Goal: Information Seeking & Learning: Learn about a topic

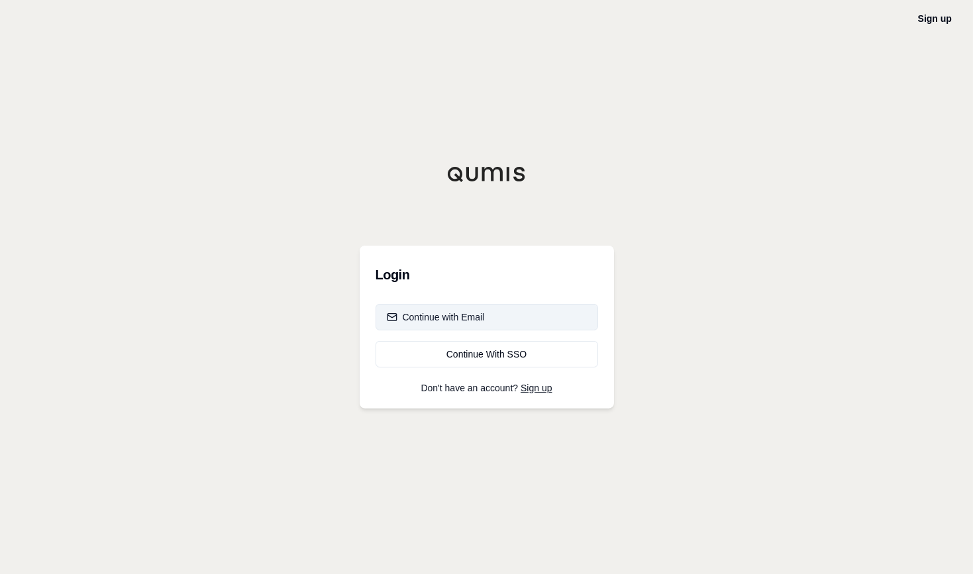
click at [442, 311] on div "Continue with Email" at bounding box center [436, 317] width 98 height 13
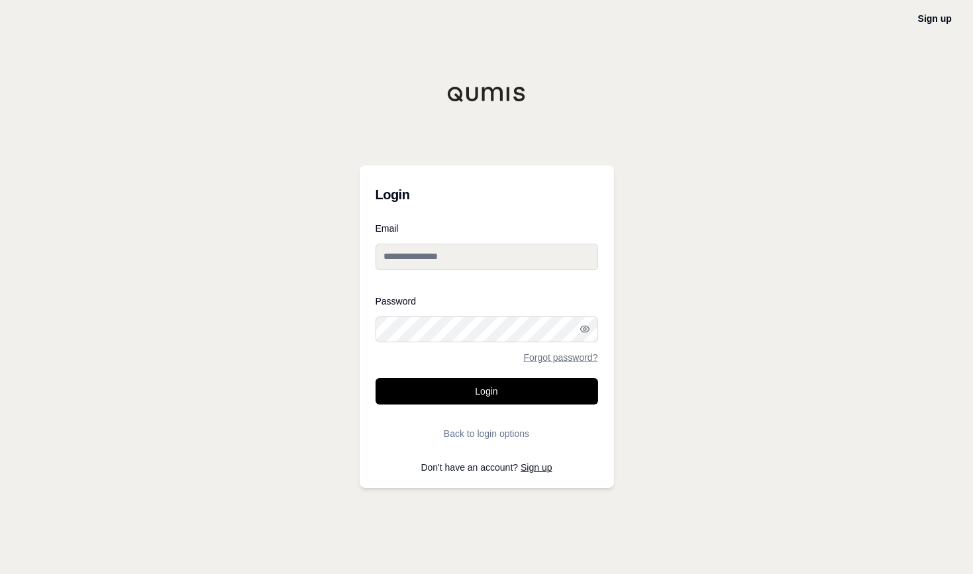
click at [472, 258] on input "Email" at bounding box center [487, 257] width 223 height 26
type input "**********"
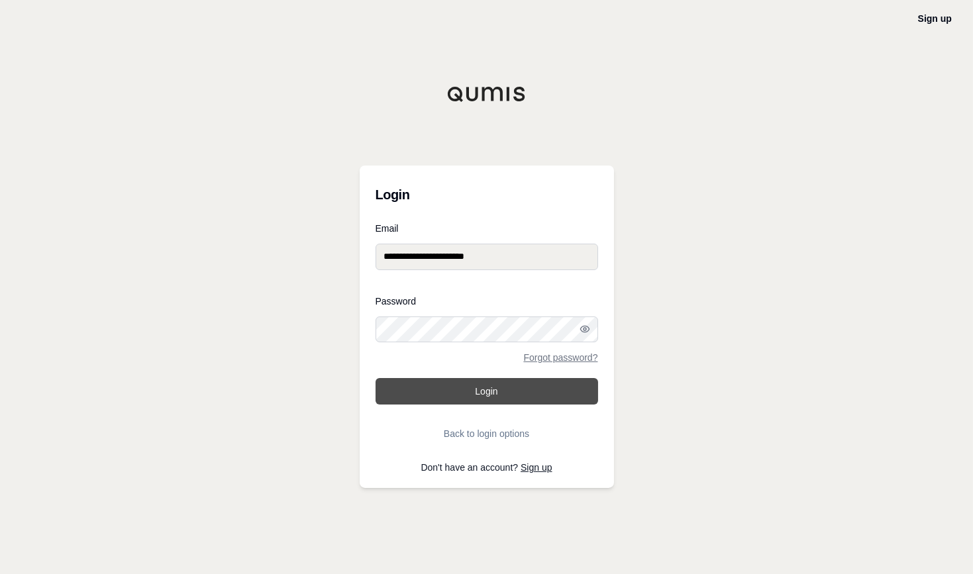
click at [456, 385] on button "Login" at bounding box center [487, 391] width 223 height 26
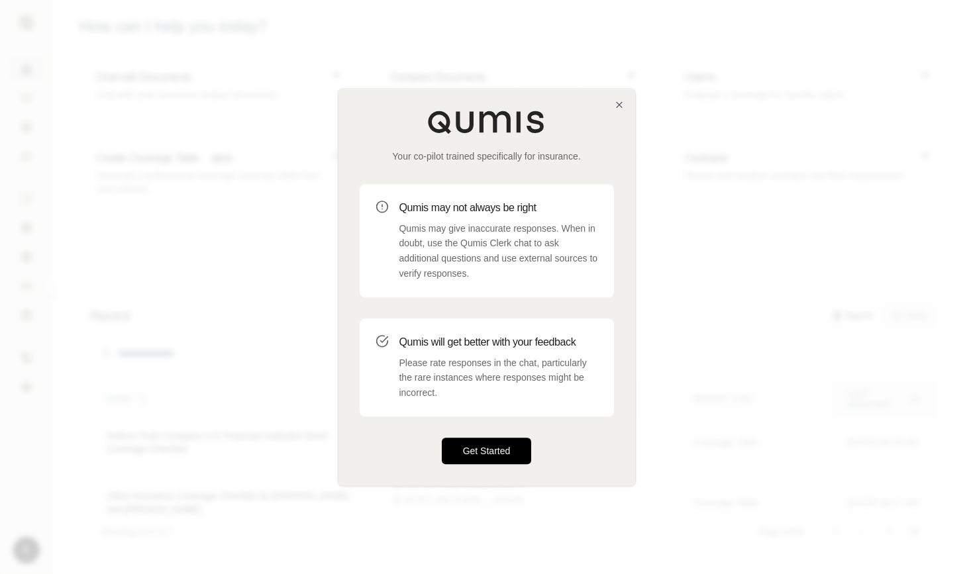
click at [480, 448] on button "Get Started" at bounding box center [487, 451] width 90 height 26
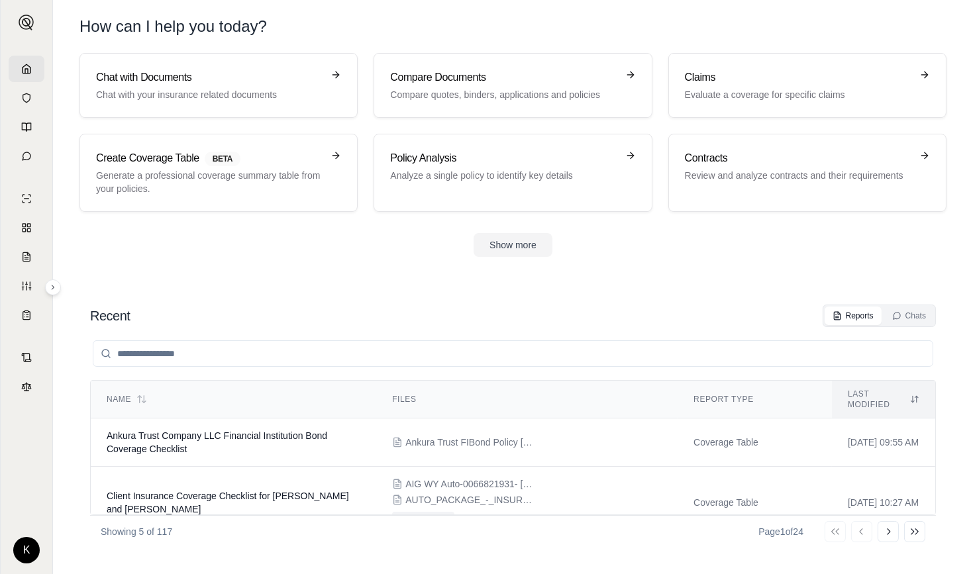
click at [315, 356] on input "search" at bounding box center [513, 354] width 841 height 26
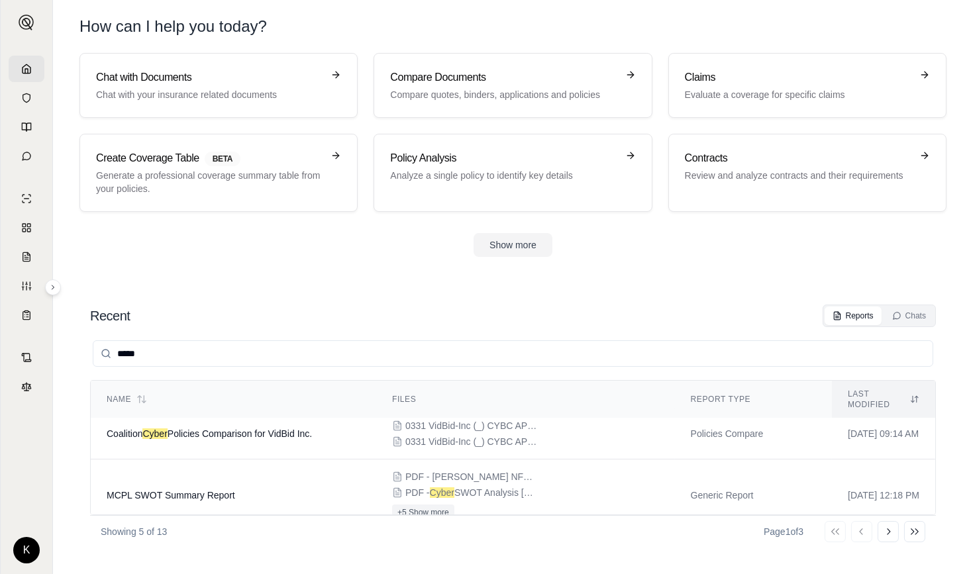
scroll to position [99, 0]
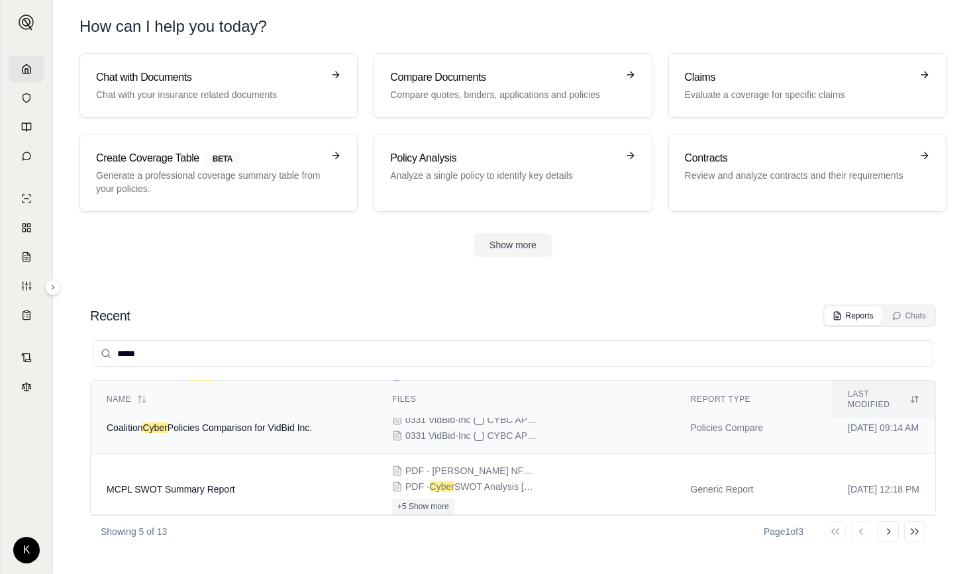
type input "*****"
click at [274, 423] on span "Coalition Cyber Policies Comparison for VidBid Inc." at bounding box center [209, 428] width 205 height 11
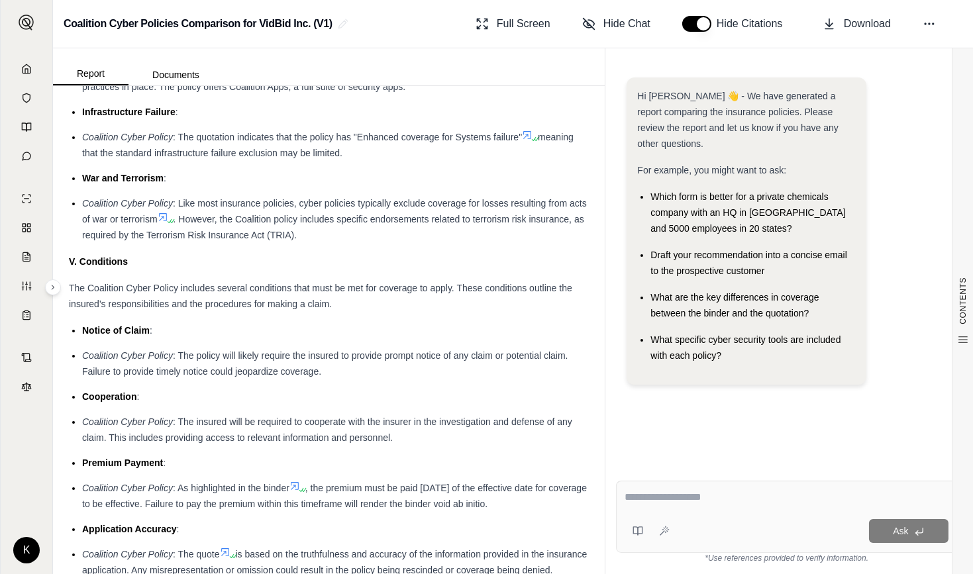
scroll to position [2335, 0]
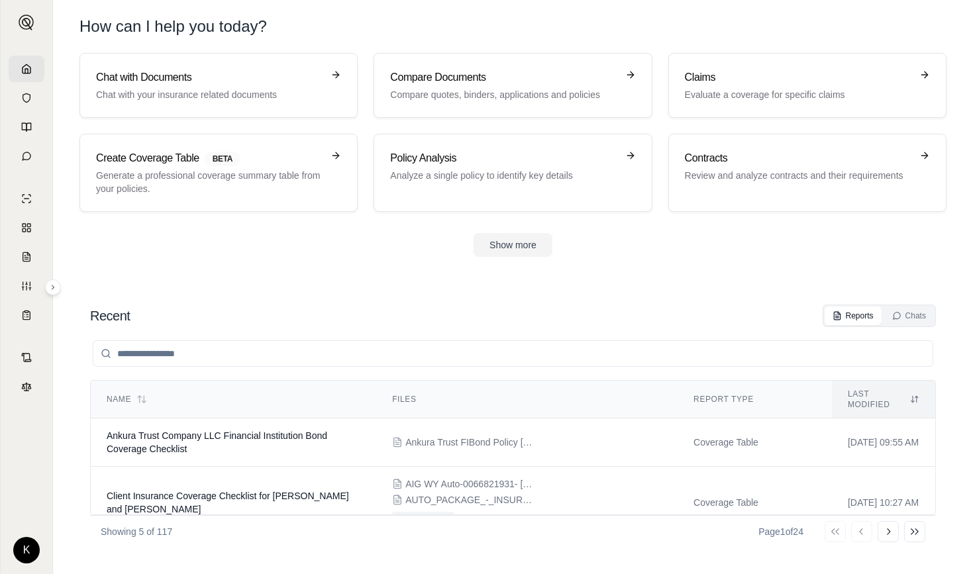
click at [246, 352] on input "search" at bounding box center [513, 354] width 841 height 26
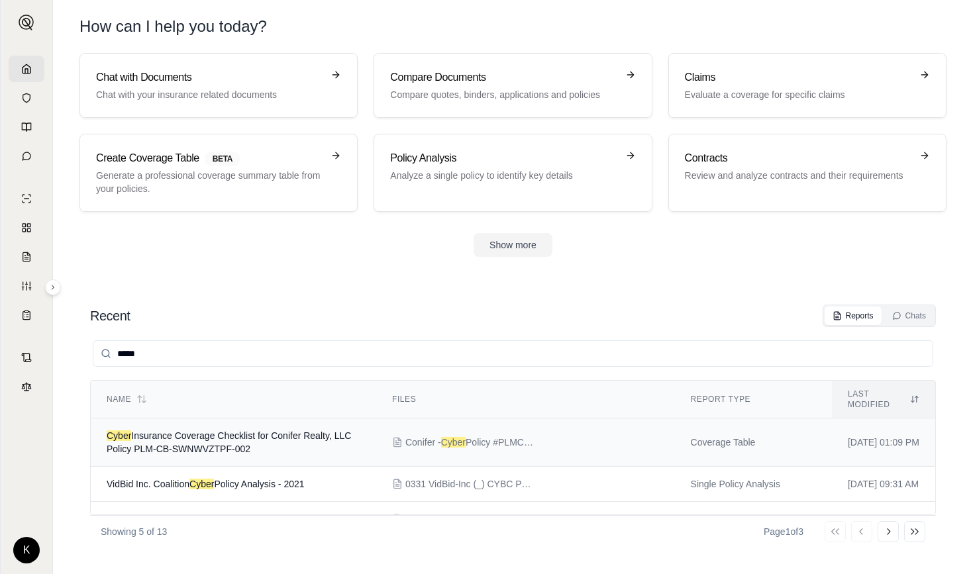
type input "*****"
click at [248, 433] on span "Cyber Insurance Coverage Checklist for Conifer Realty, LLC Policy PLM-CB-SWNWVZ…" at bounding box center [229, 443] width 244 height 24
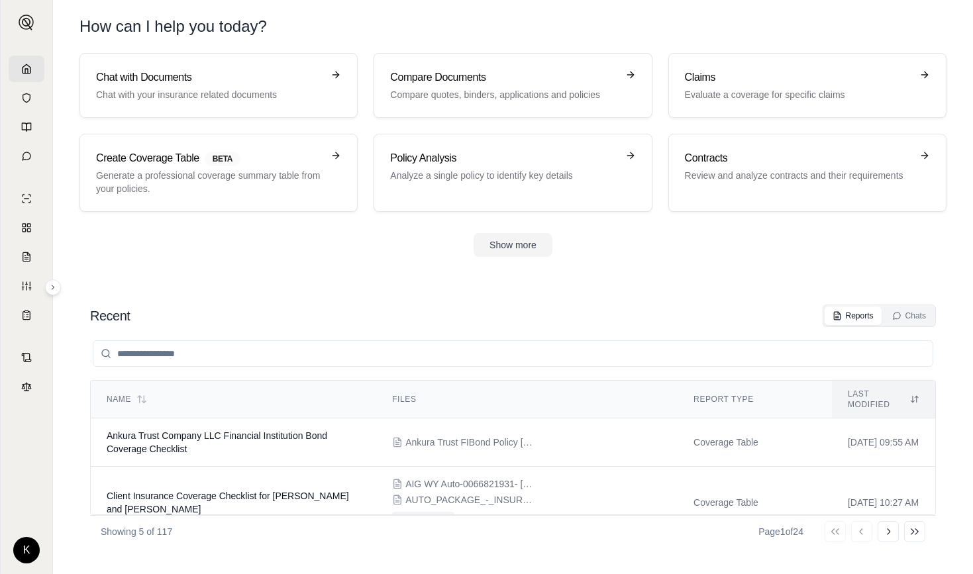
click at [207, 362] on input "search" at bounding box center [513, 354] width 841 height 26
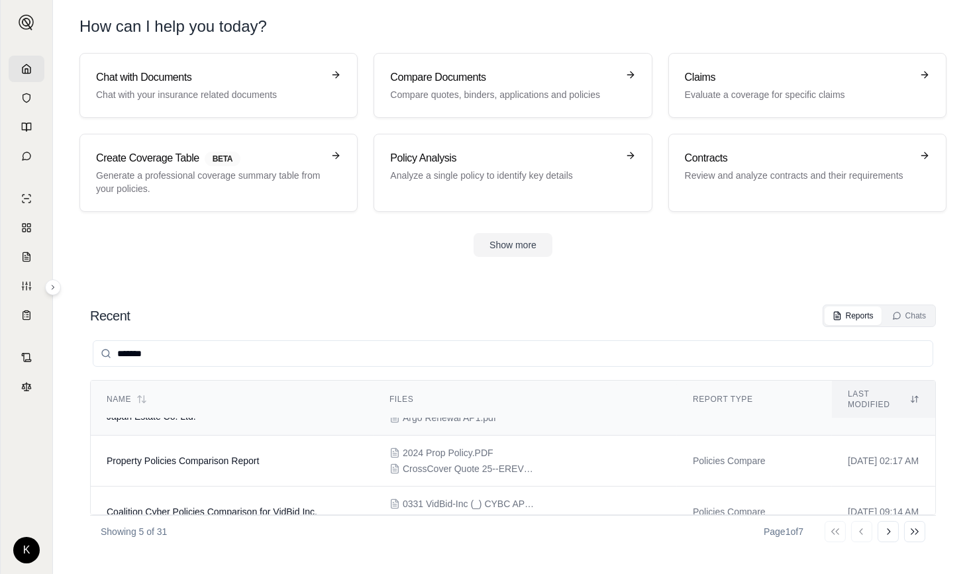
scroll to position [143, 0]
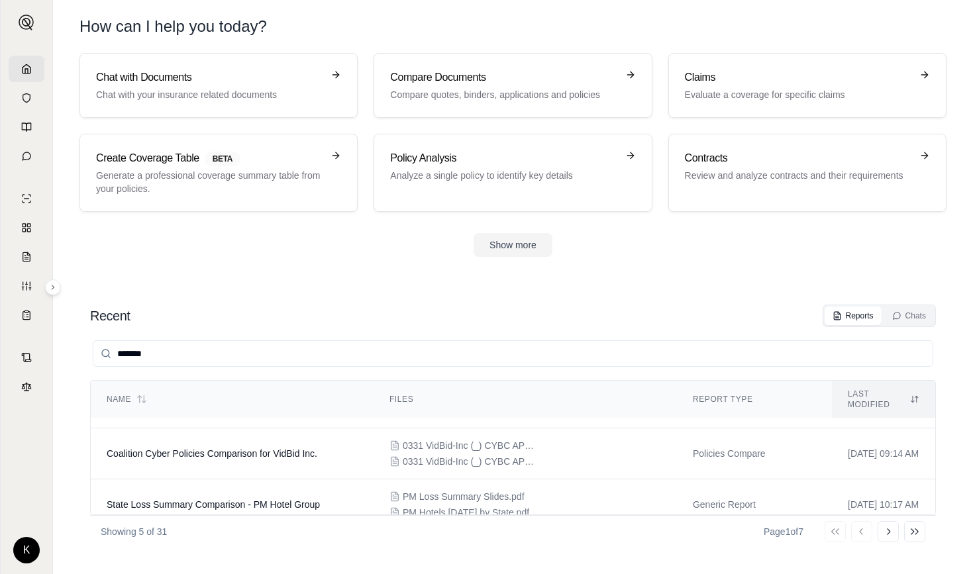
click at [138, 352] on input "*******" at bounding box center [513, 354] width 841 height 26
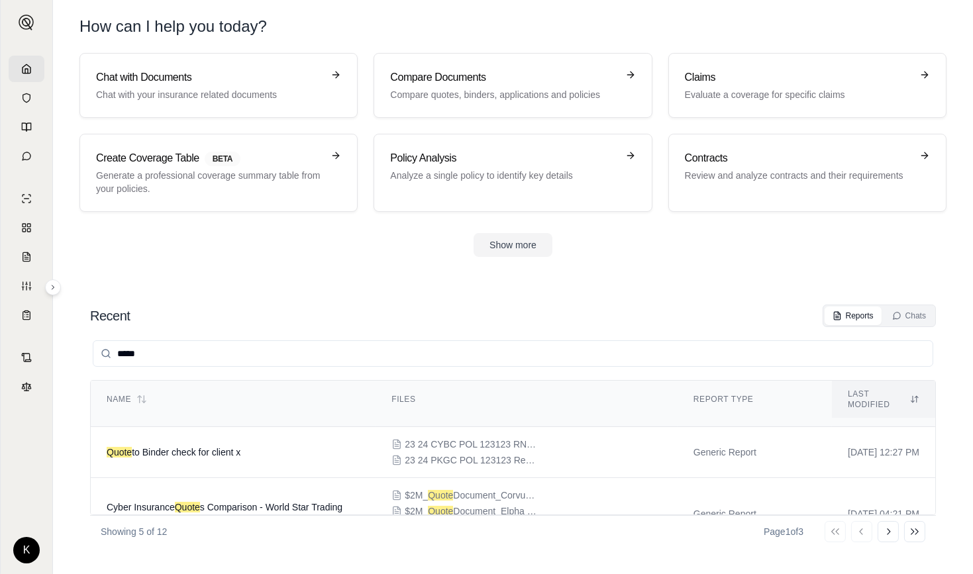
scroll to position [165, 0]
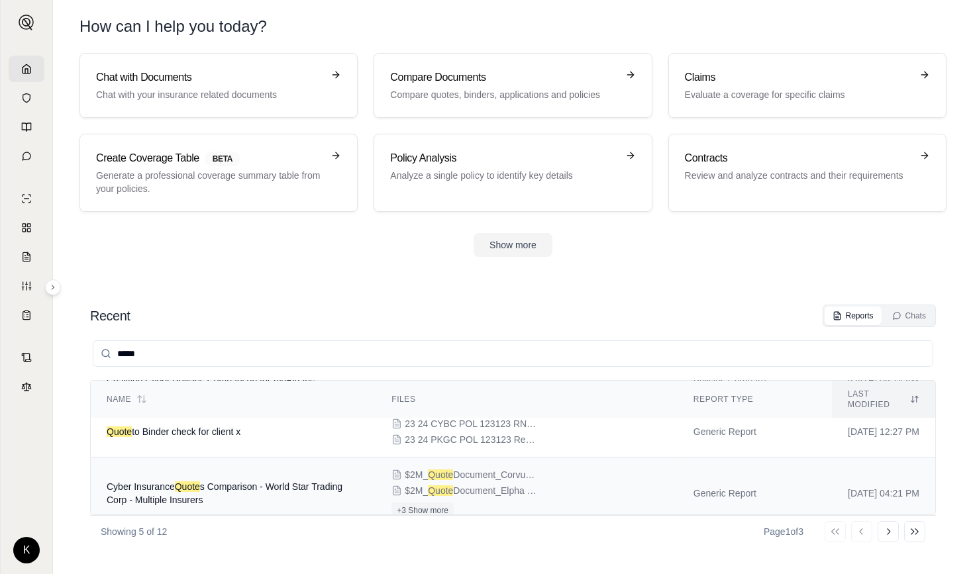
type input "*****"
click at [229, 478] on td "Cyber Insurance Quote s Comparison - World Star Trading Corp - Multiple Insurers" at bounding box center [233, 494] width 285 height 72
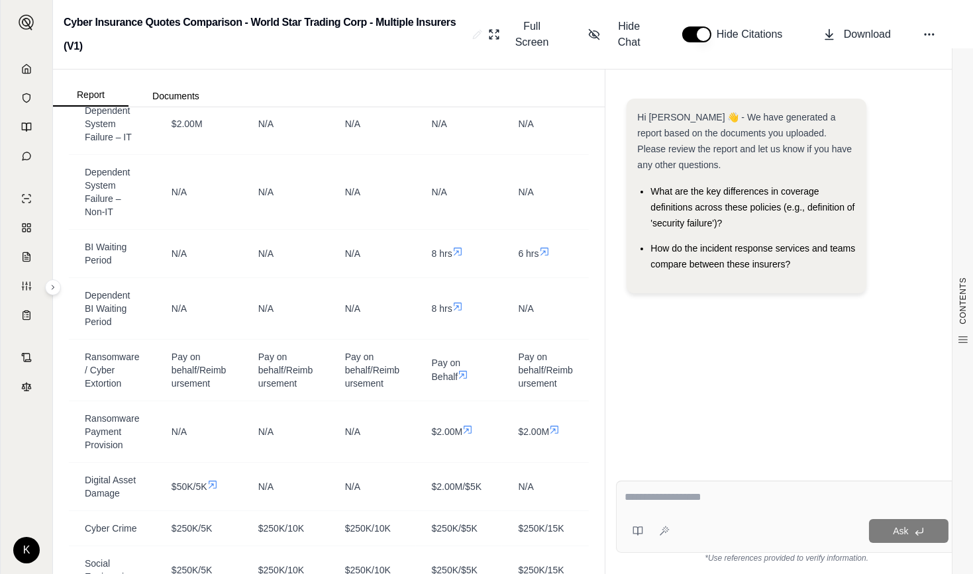
scroll to position [1549, 0]
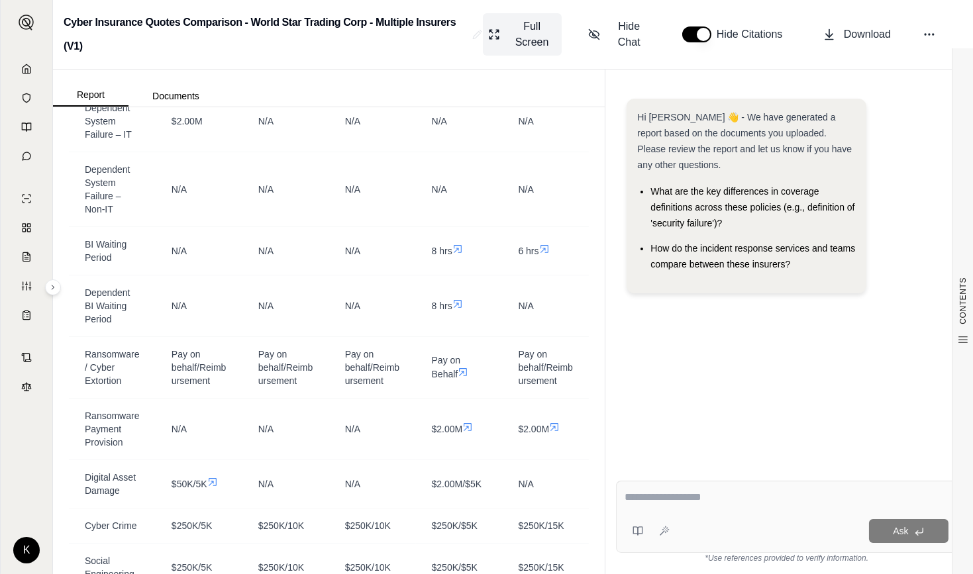
click at [521, 40] on span "Full Screen" at bounding box center [532, 35] width 48 height 32
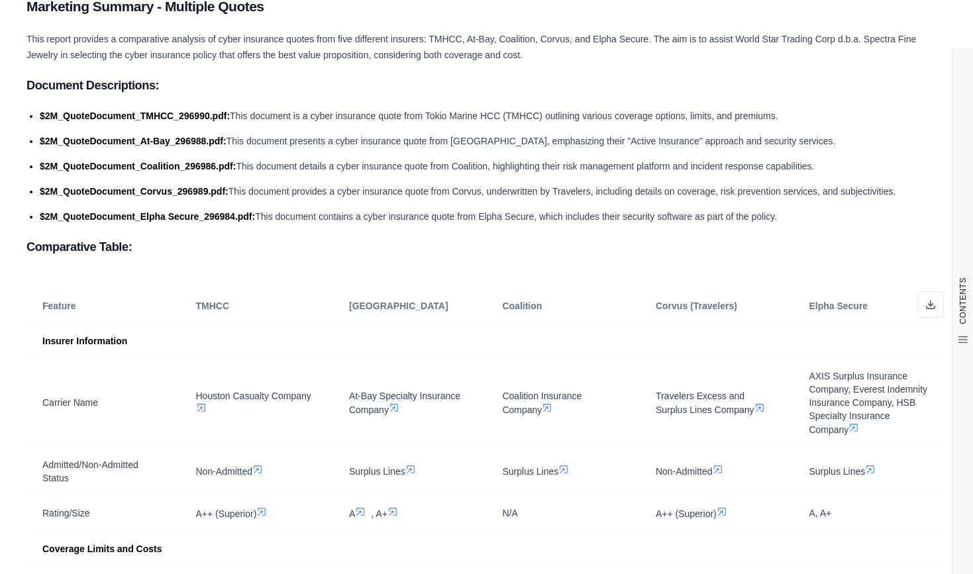
scroll to position [0, 0]
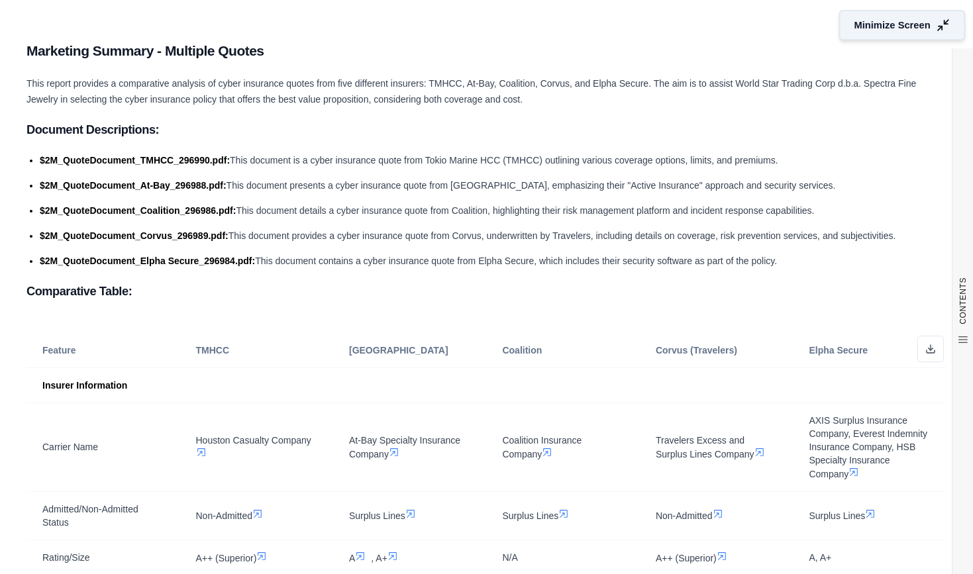
click at [895, 28] on span "Minimize Screen" at bounding box center [893, 26] width 76 height 14
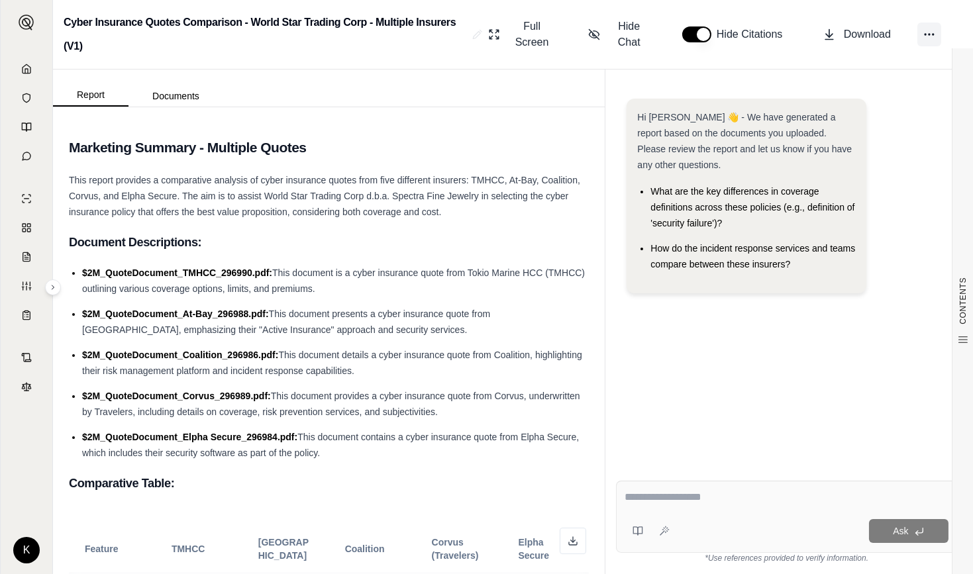
click at [929, 32] on icon at bounding box center [929, 34] width 13 height 13
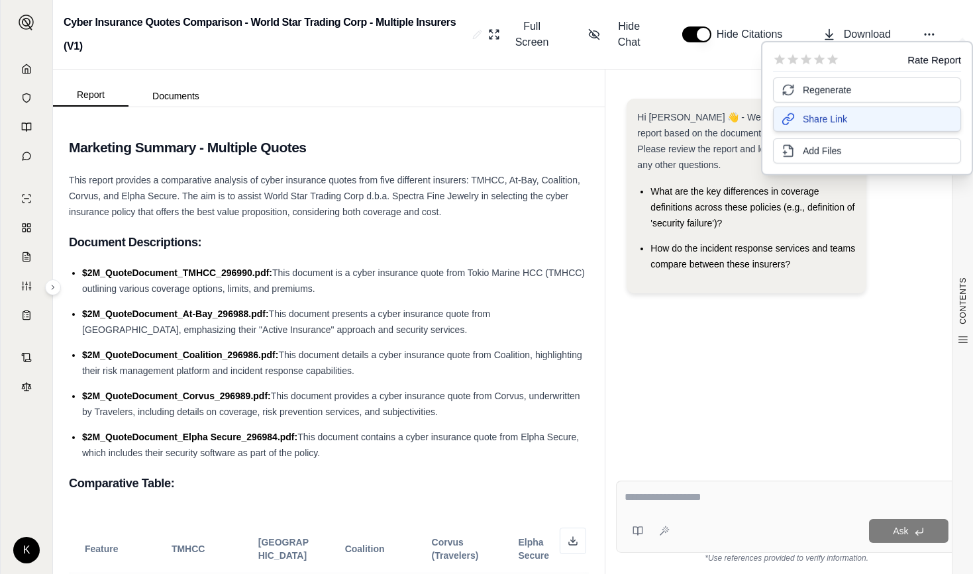
click at [819, 119] on span "Share Link" at bounding box center [825, 119] width 44 height 13
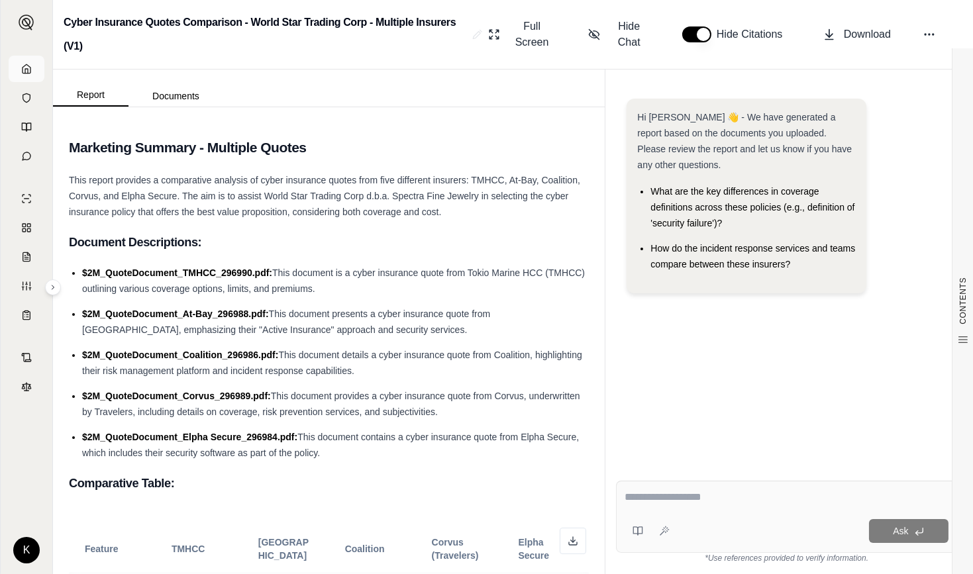
click at [28, 68] on icon at bounding box center [26, 69] width 11 height 11
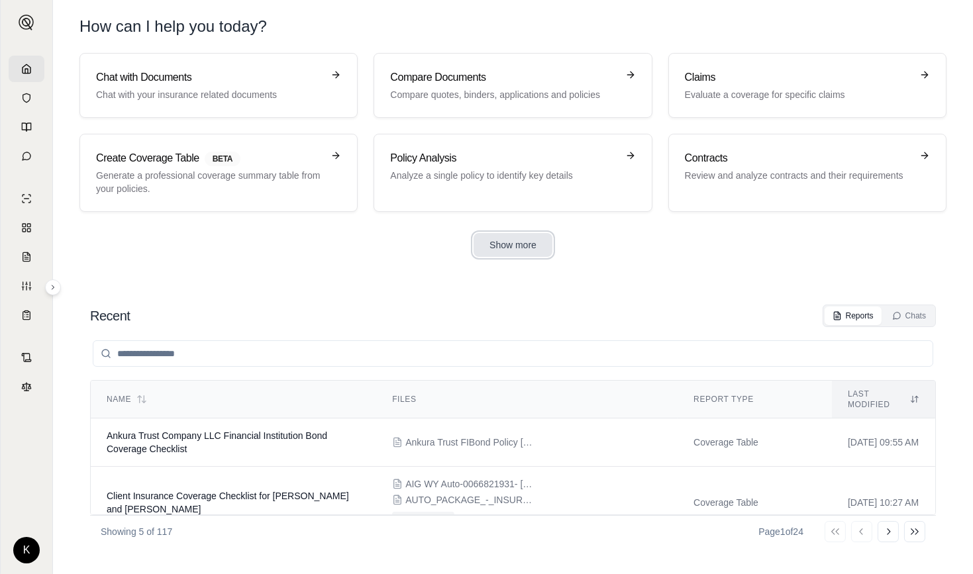
click at [507, 244] on button "Show more" at bounding box center [513, 245] width 79 height 24
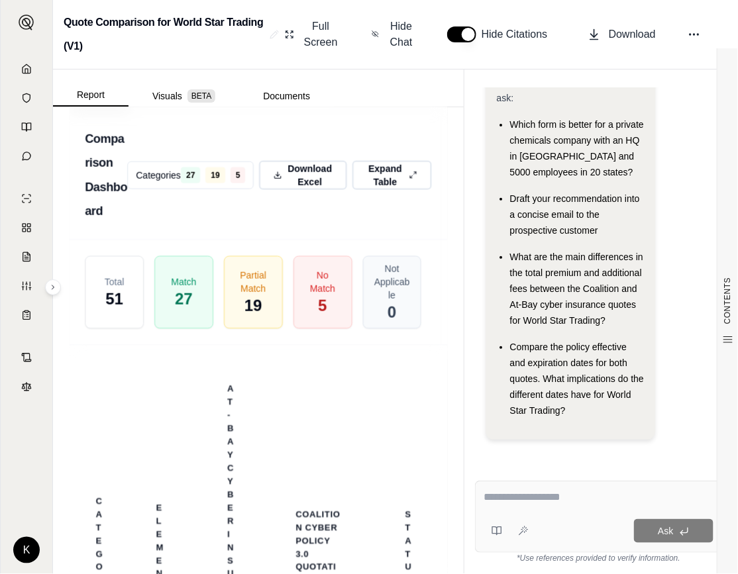
scroll to position [3820, 0]
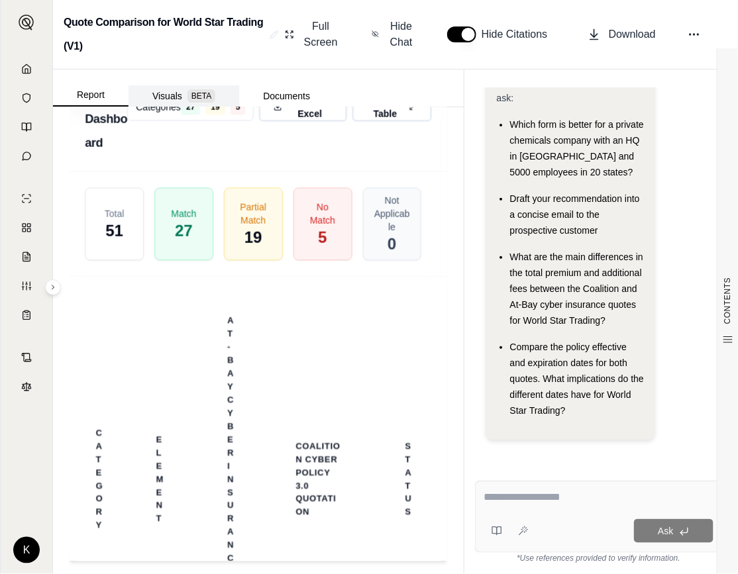
click at [167, 97] on button "Visuals BETA" at bounding box center [184, 95] width 111 height 21
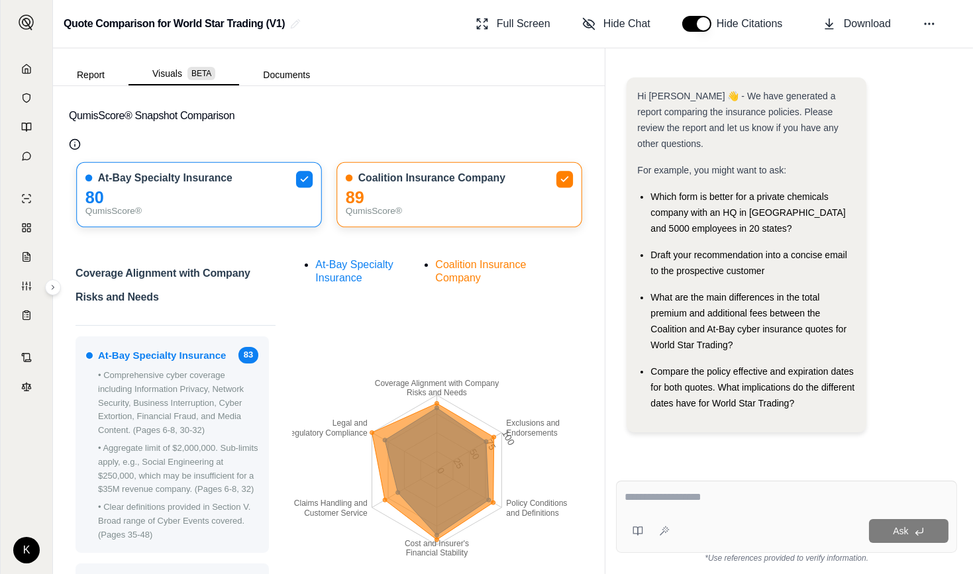
scroll to position [7, 0]
click at [438, 105] on button "QumisScore® Snapshot Comparison" at bounding box center [329, 116] width 520 height 42
click at [522, 23] on span "Full Screen" at bounding box center [524, 24] width 54 height 16
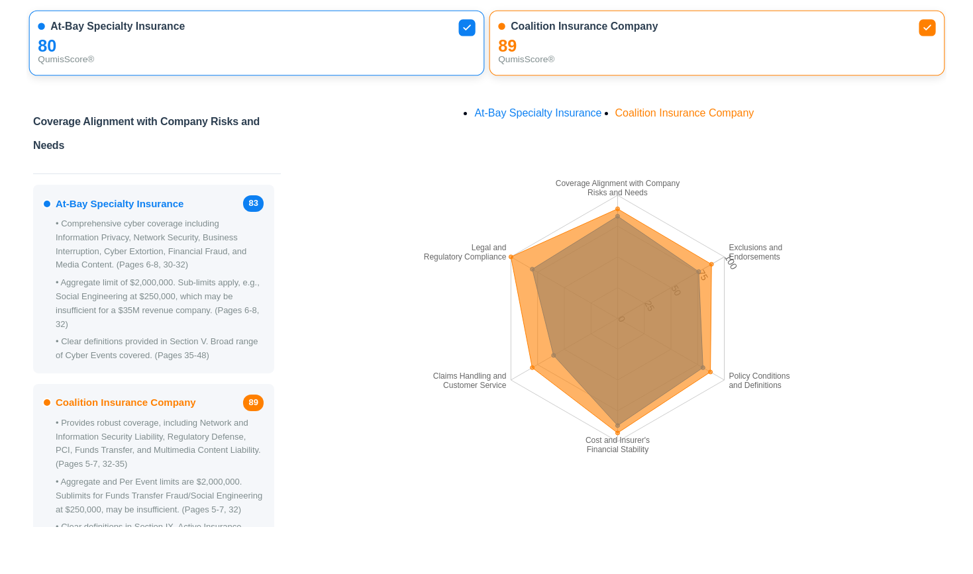
scroll to position [0, 0]
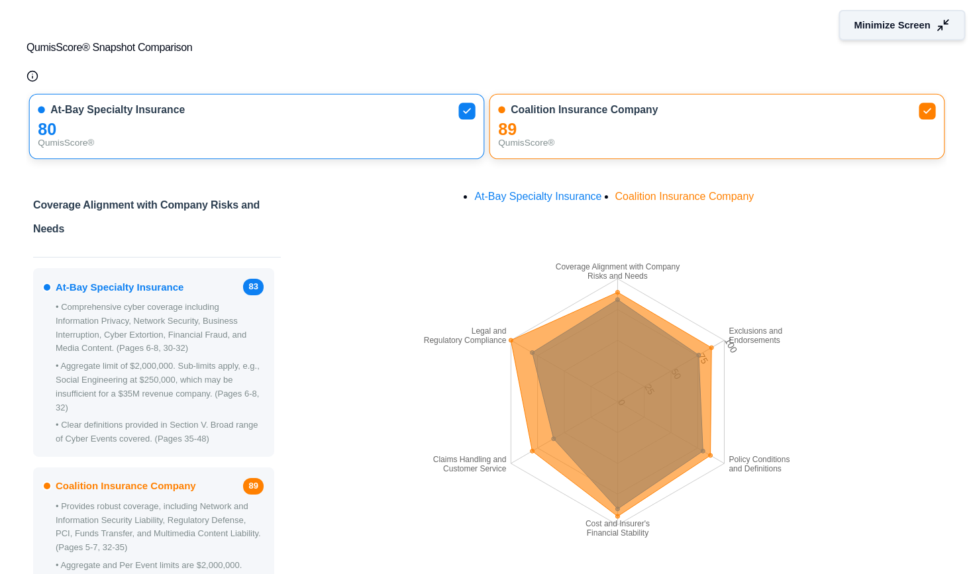
click at [737, 23] on span "Minimize Screen" at bounding box center [893, 26] width 76 height 14
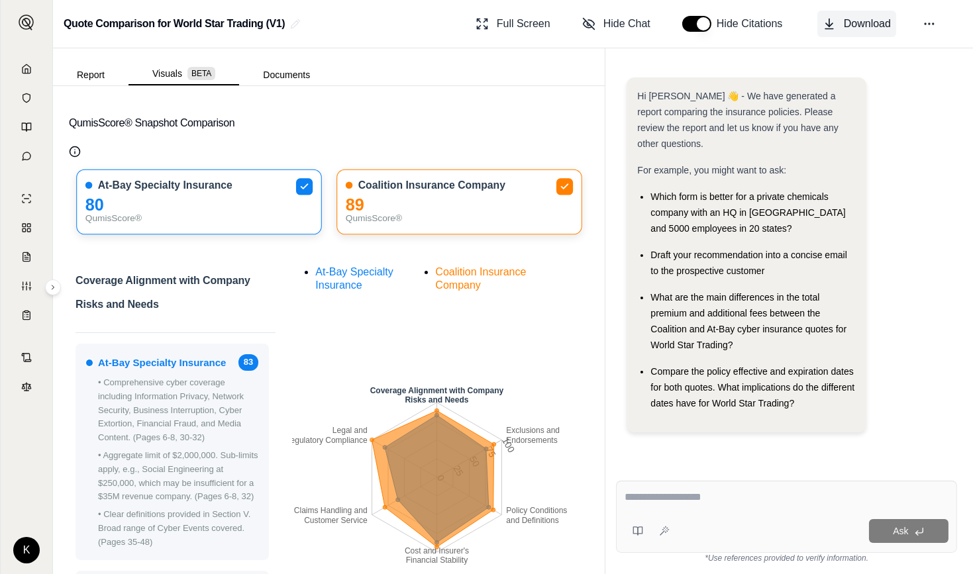
click at [737, 21] on span "Download" at bounding box center [867, 24] width 47 height 16
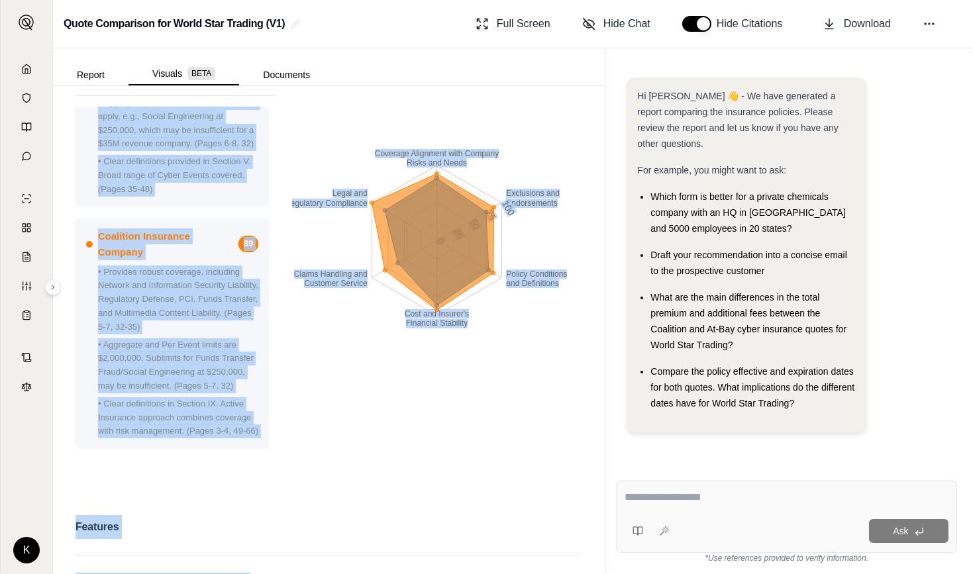
scroll to position [297, 0]
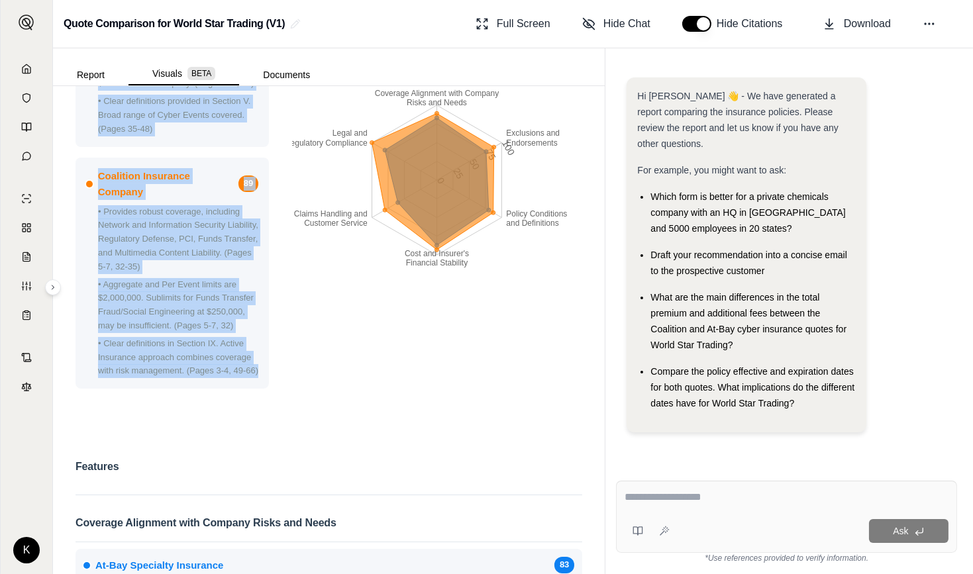
drag, startPoint x: 99, startPoint y: 319, endPoint x: 231, endPoint y: 374, distance: 142.5
click at [231, 374] on div "At-Bay Specialty Insurance 83 • Comprehensive cyber coverage including Informat…" at bounding box center [172, 159] width 193 height 458
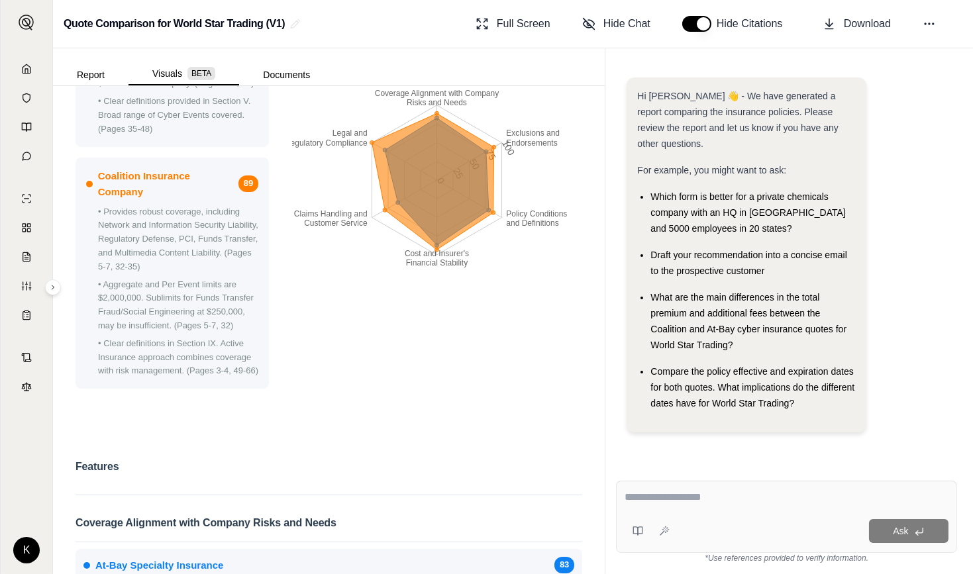
click at [199, 472] on div "Features" at bounding box center [329, 471] width 507 height 32
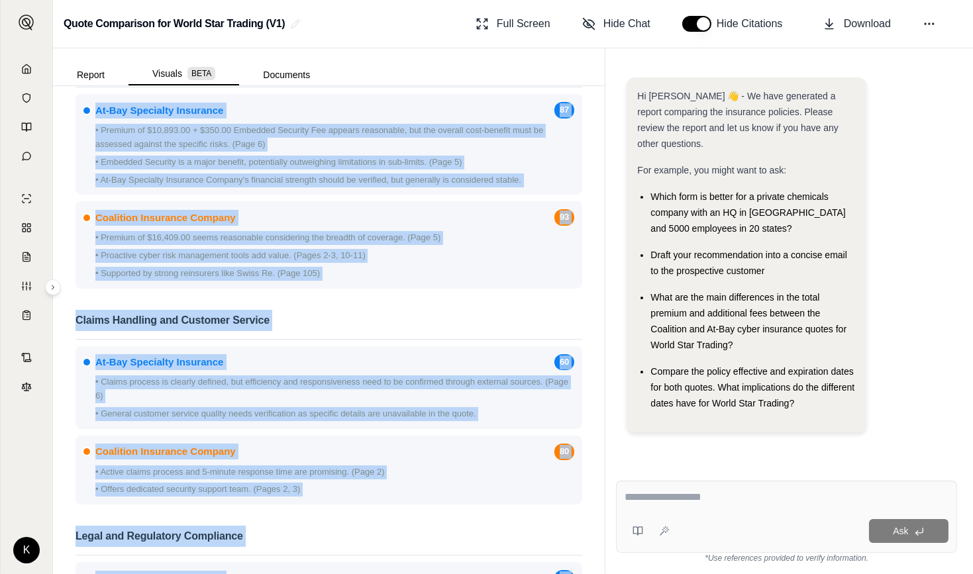
scroll to position [1713, 0]
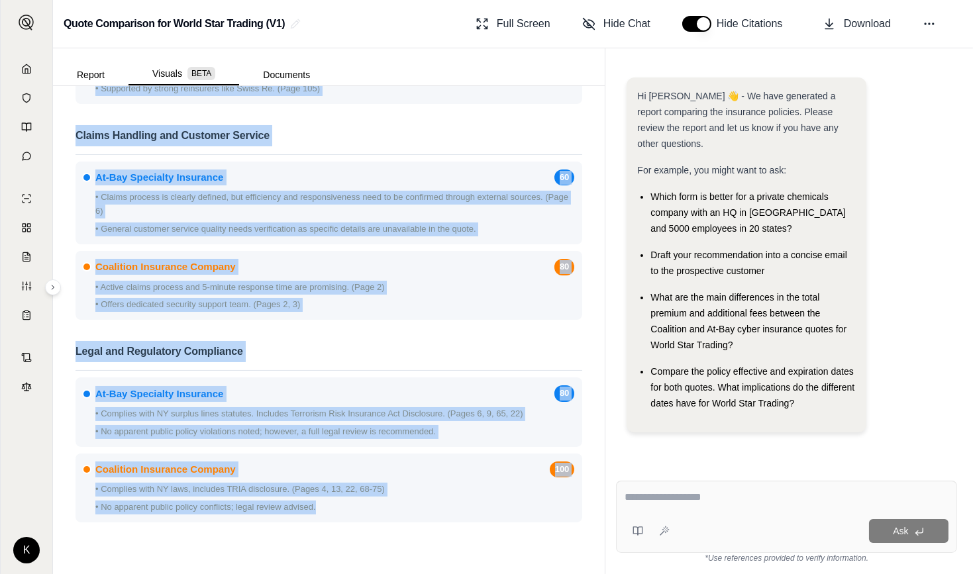
drag, startPoint x: 76, startPoint y: 336, endPoint x: 423, endPoint y: 502, distance: 384.3
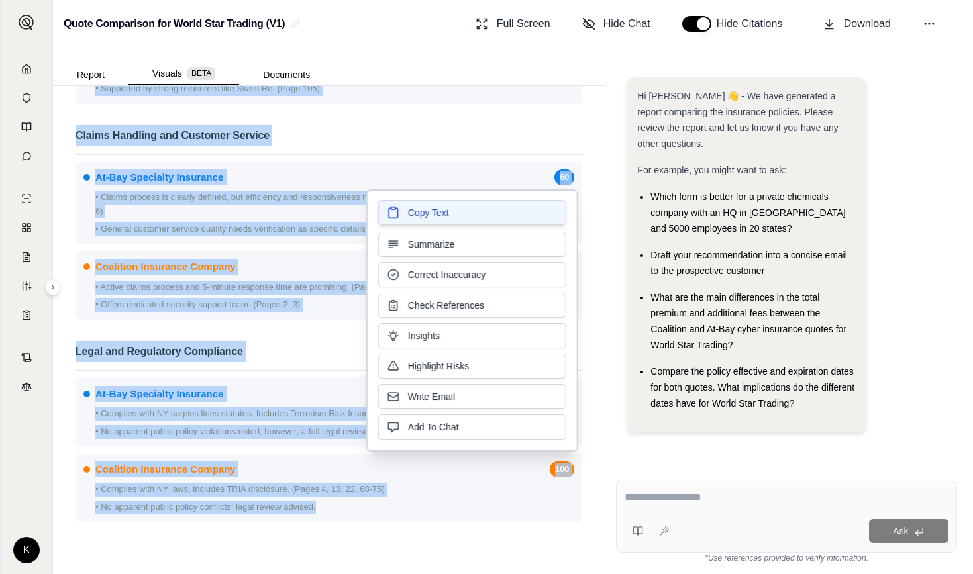
click at [475, 206] on button "Copy Text" at bounding box center [472, 212] width 188 height 25
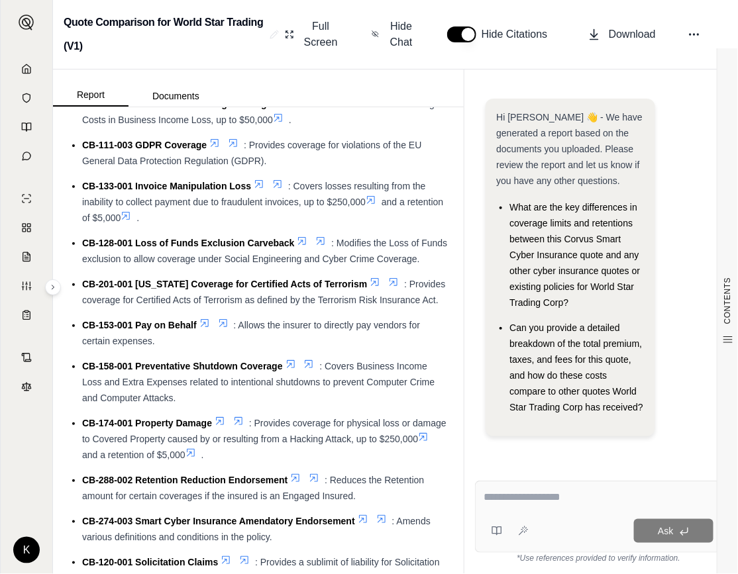
scroll to position [2529, 0]
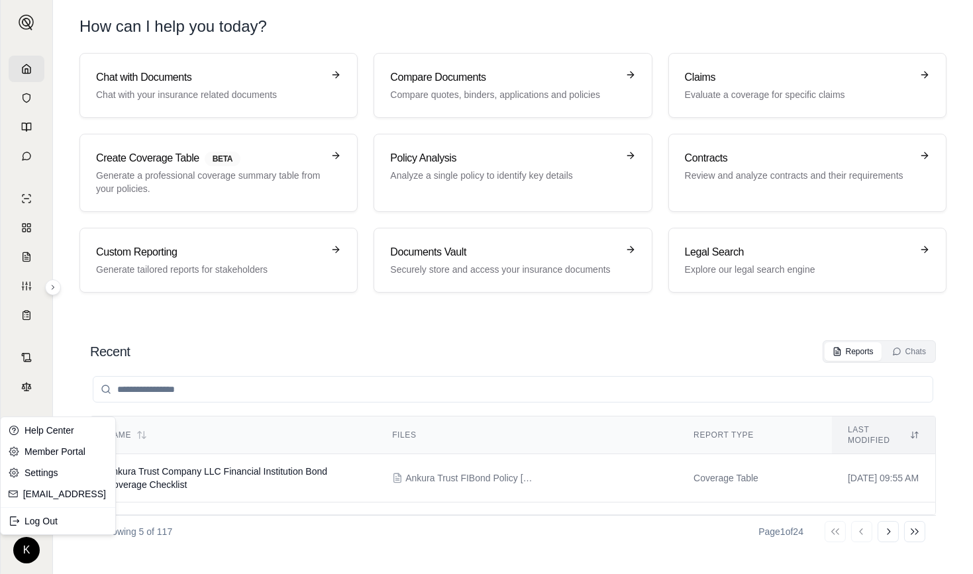
click at [25, 553] on html "K How can I help you today? Chat with Documents Chat with your insurance relate…" at bounding box center [486, 287] width 973 height 574
click at [65, 447] on link "Member Portal" at bounding box center [57, 451] width 109 height 21
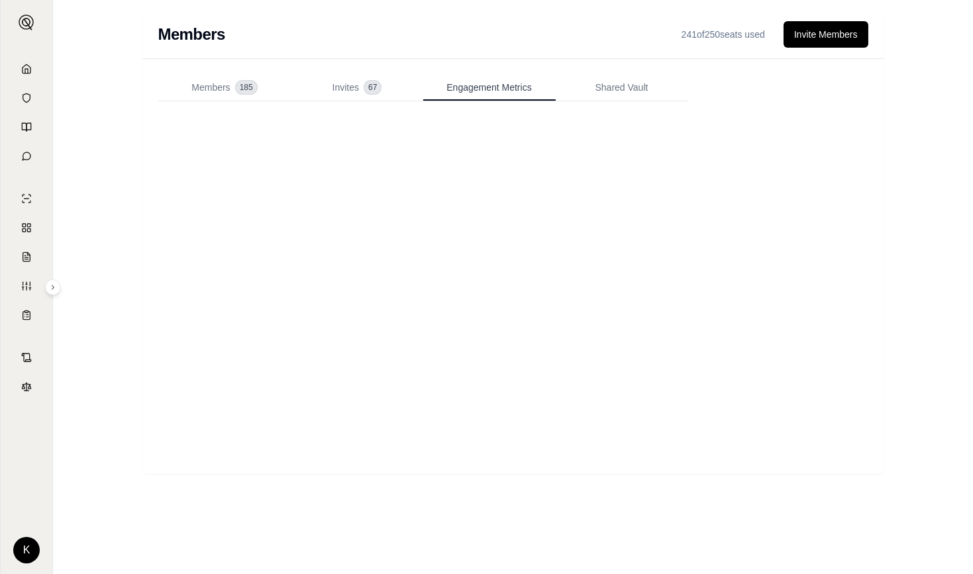
click at [523, 89] on span "Engagement Metrics" at bounding box center [489, 87] width 85 height 13
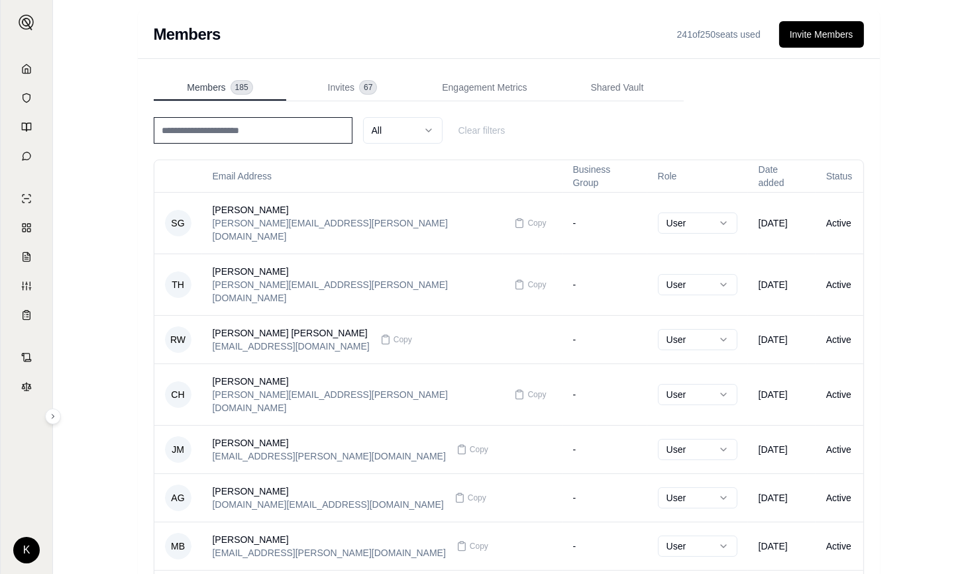
click at [203, 86] on span "Members" at bounding box center [206, 87] width 38 height 13
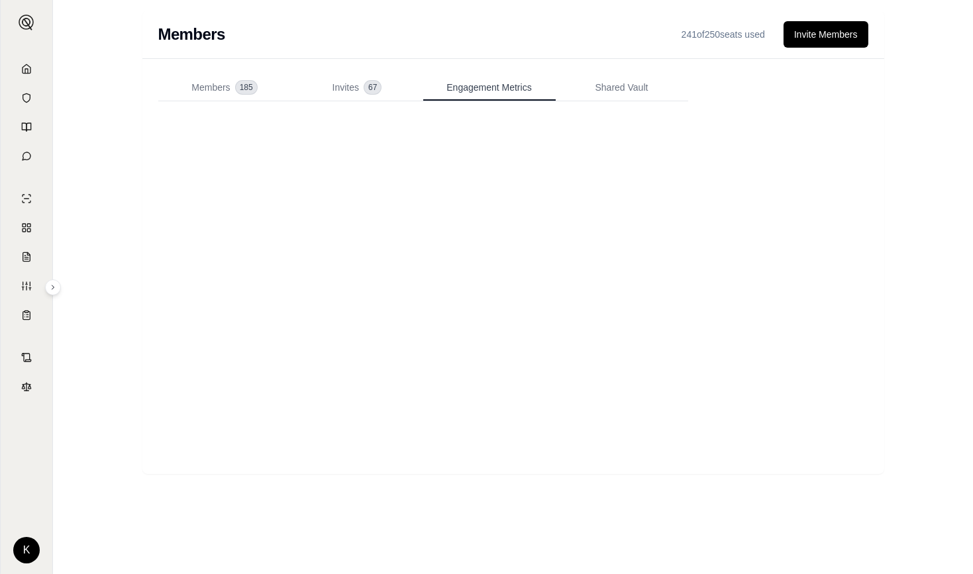
click at [458, 87] on span "Engagement Metrics" at bounding box center [489, 87] width 85 height 13
click at [904, 353] on div "Members 241 of 250 seats used Invite Members Members 185 Invites 67 Engagement …" at bounding box center [513, 287] width 920 height 574
